Goal: Find specific page/section: Find specific page/section

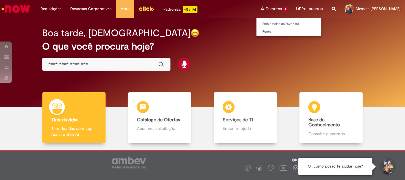
click at [274, 10] on li "Favoritos 1 Exibir todos os Favoritos [GEOGRAPHIC_DATA]" at bounding box center [274, 9] width 36 height 18
click at [276, 27] on link "Exibir todos os Favoritos" at bounding box center [288, 24] width 65 height 7
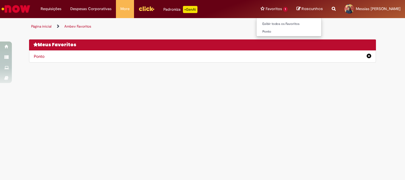
click at [271, 6] on li "Favoritos 1 Exibir todos os Favoritos [GEOGRAPHIC_DATA]" at bounding box center [274, 9] width 36 height 18
click at [363, 10] on span "Messias [PERSON_NAME]" at bounding box center [378, 8] width 45 height 5
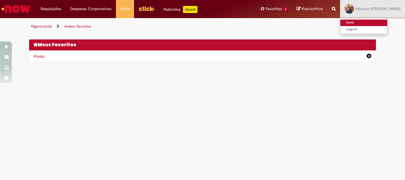
click at [342, 20] on link "Perfil" at bounding box center [363, 23] width 47 height 7
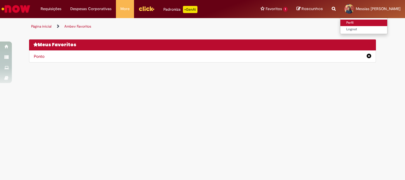
click at [342, 20] on link "Perfil" at bounding box center [363, 23] width 47 height 7
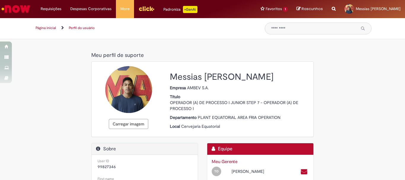
click at [16, 2] on link "Ir para a Homepage" at bounding box center [16, 9] width 32 height 18
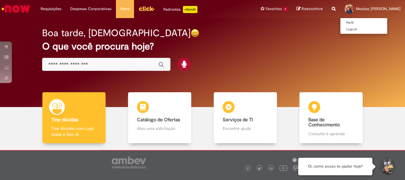
click at [366, 9] on span "Messias [PERSON_NAME]" at bounding box center [378, 8] width 45 height 5
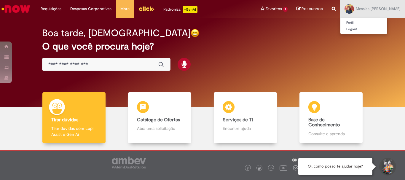
click at [366, 9] on span "Messias [PERSON_NAME]" at bounding box center [378, 8] width 45 height 5
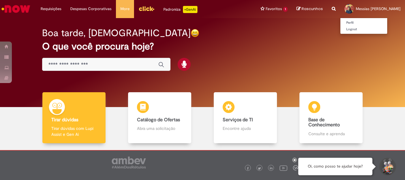
click at [345, 0] on link "Messias [PERSON_NAME]" at bounding box center [372, 9] width 65 height 18
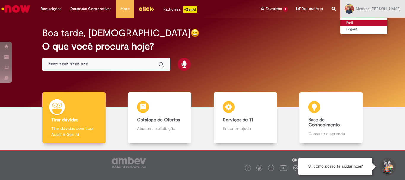
click at [350, 21] on link "Perfil" at bounding box center [363, 23] width 47 height 7
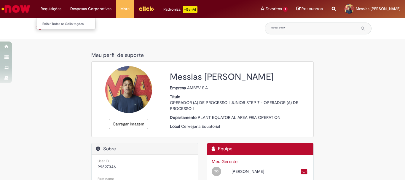
click at [52, 11] on li "Requisições Exibir Todas as Solicitações" at bounding box center [51, 9] width 30 height 18
click at [60, 23] on link "Exibir Todas as Solicitações" at bounding box center [68, 24] width 65 height 7
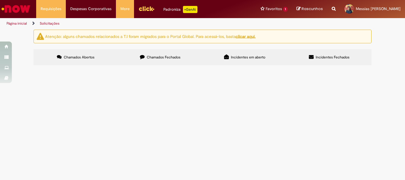
click at [158, 56] on span "Chamados Fechados" at bounding box center [164, 57] width 34 height 5
click at [248, 55] on span "Incidentes em aberto" at bounding box center [248, 57] width 34 height 5
click at [331, 59] on span "Incidentes Fechados" at bounding box center [333, 57] width 34 height 5
click at [81, 59] on span "Chamados Abertos" at bounding box center [79, 57] width 31 height 5
click at [0, 0] on div "Não há registros em Item solicitado usando este filtro" at bounding box center [0, 0] width 0 height 0
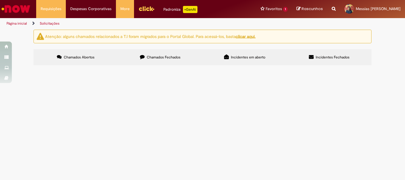
click at [27, 9] on img "Ir para a Homepage" at bounding box center [16, 9] width 31 height 12
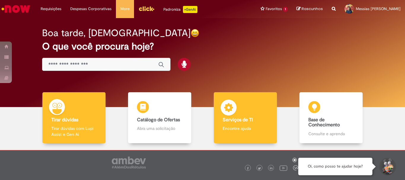
click at [259, 124] on div "Serviços de TI Serviços de TI Encontre ajuda" at bounding box center [245, 117] width 63 height 51
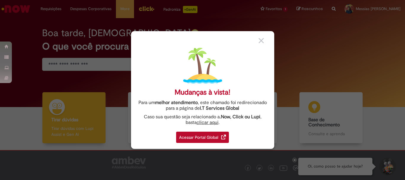
click at [207, 137] on div "Acessar Portal Global" at bounding box center [202, 137] width 53 height 11
